Goal: Task Accomplishment & Management: Manage account settings

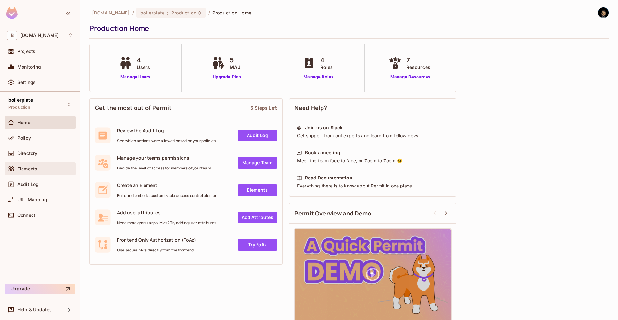
click at [32, 167] on span "Elements" at bounding box center [27, 168] width 20 height 5
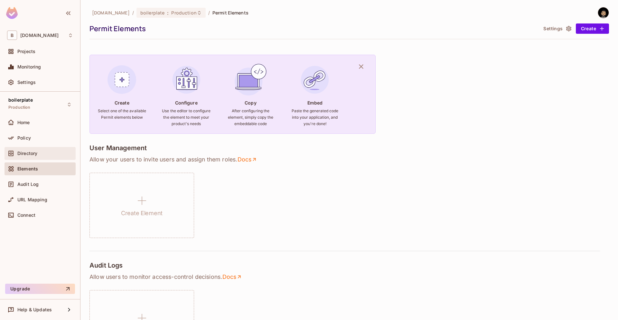
click at [36, 156] on span "Directory" at bounding box center [27, 153] width 20 height 5
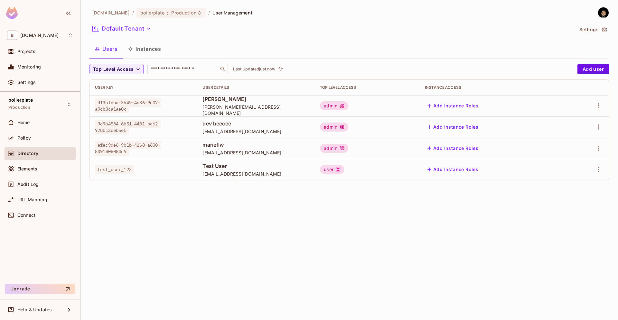
click at [270, 224] on div "[DOMAIN_NAME] / boilerplate : Production / User Management Default Tenant Setti…" at bounding box center [349, 160] width 538 height 320
click at [599, 146] on icon "button" at bounding box center [599, 149] width 8 height 8
click at [573, 189] on div "Delete User" at bounding box center [572, 191] width 25 height 6
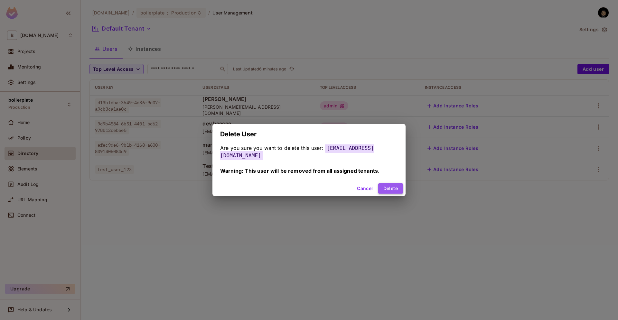
click at [383, 188] on button "Delete" at bounding box center [390, 189] width 25 height 10
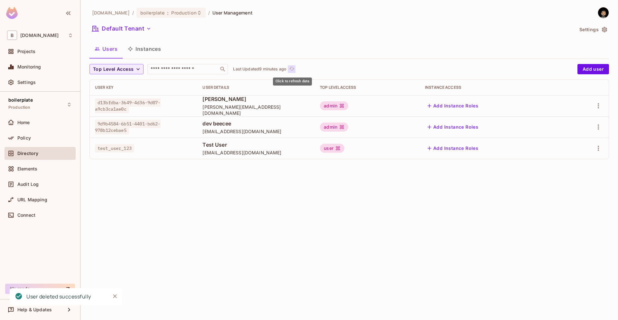
click at [289, 71] on button "Click to refresh data" at bounding box center [292, 69] width 8 height 8
click at [220, 298] on div "[DOMAIN_NAME] / boilerplate : Production / User Management Default Tenant Setti…" at bounding box center [349, 160] width 538 height 320
click at [221, 244] on div "[DOMAIN_NAME] / boilerplate : Production / User Management Default Tenant Setti…" at bounding box center [349, 160] width 538 height 320
click at [175, 220] on div "beecee.fr / boilerplate : Production / User Management Default Tenant Settings …" at bounding box center [349, 160] width 538 height 320
click at [184, 299] on div "beecee.fr / boilerplate : Production / User Management Default Tenant Settings …" at bounding box center [349, 160] width 538 height 320
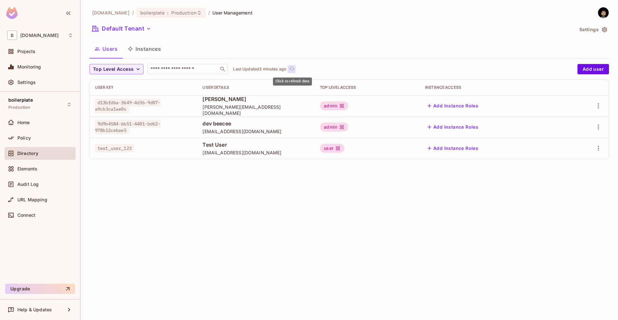
click at [289, 71] on button "Click to refresh data" at bounding box center [292, 69] width 8 height 8
click at [293, 68] on icon "refresh" at bounding box center [291, 68] width 5 height 5
